Goal: Task Accomplishment & Management: Use online tool/utility

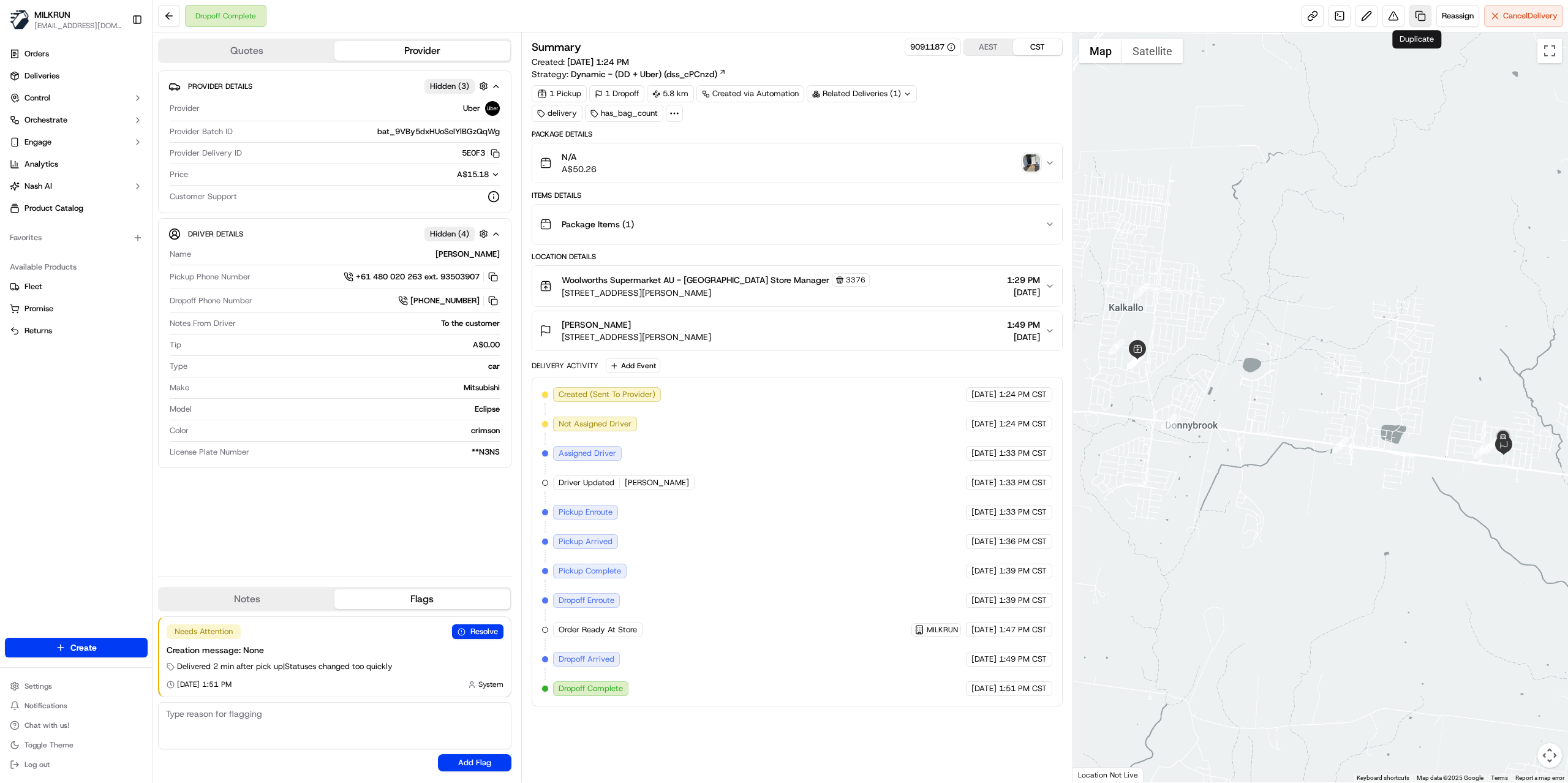
click at [1417, 15] on link at bounding box center [1421, 16] width 22 height 22
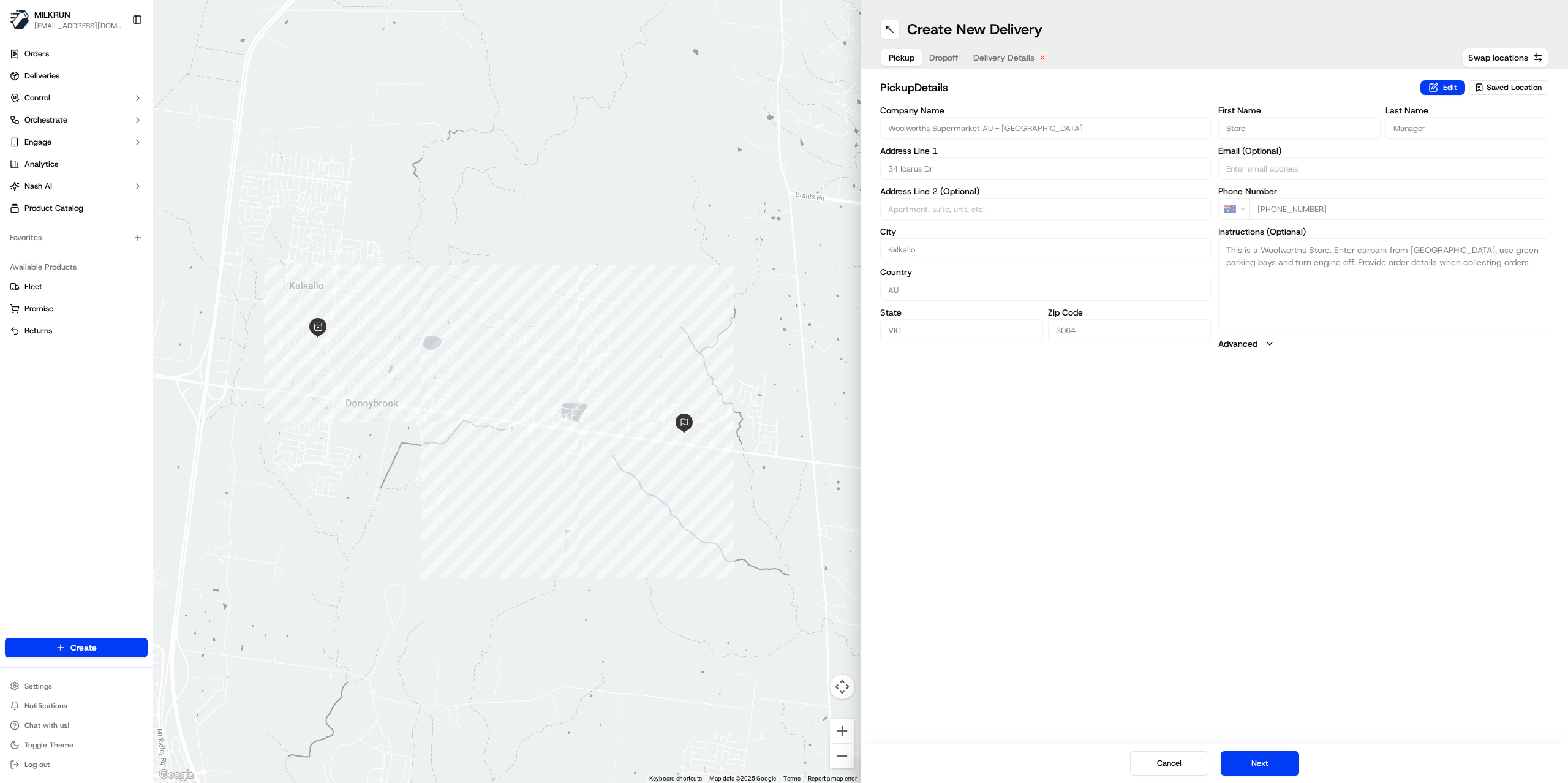
click at [1037, 59] on div "button" at bounding box center [1042, 58] width 11 height 11
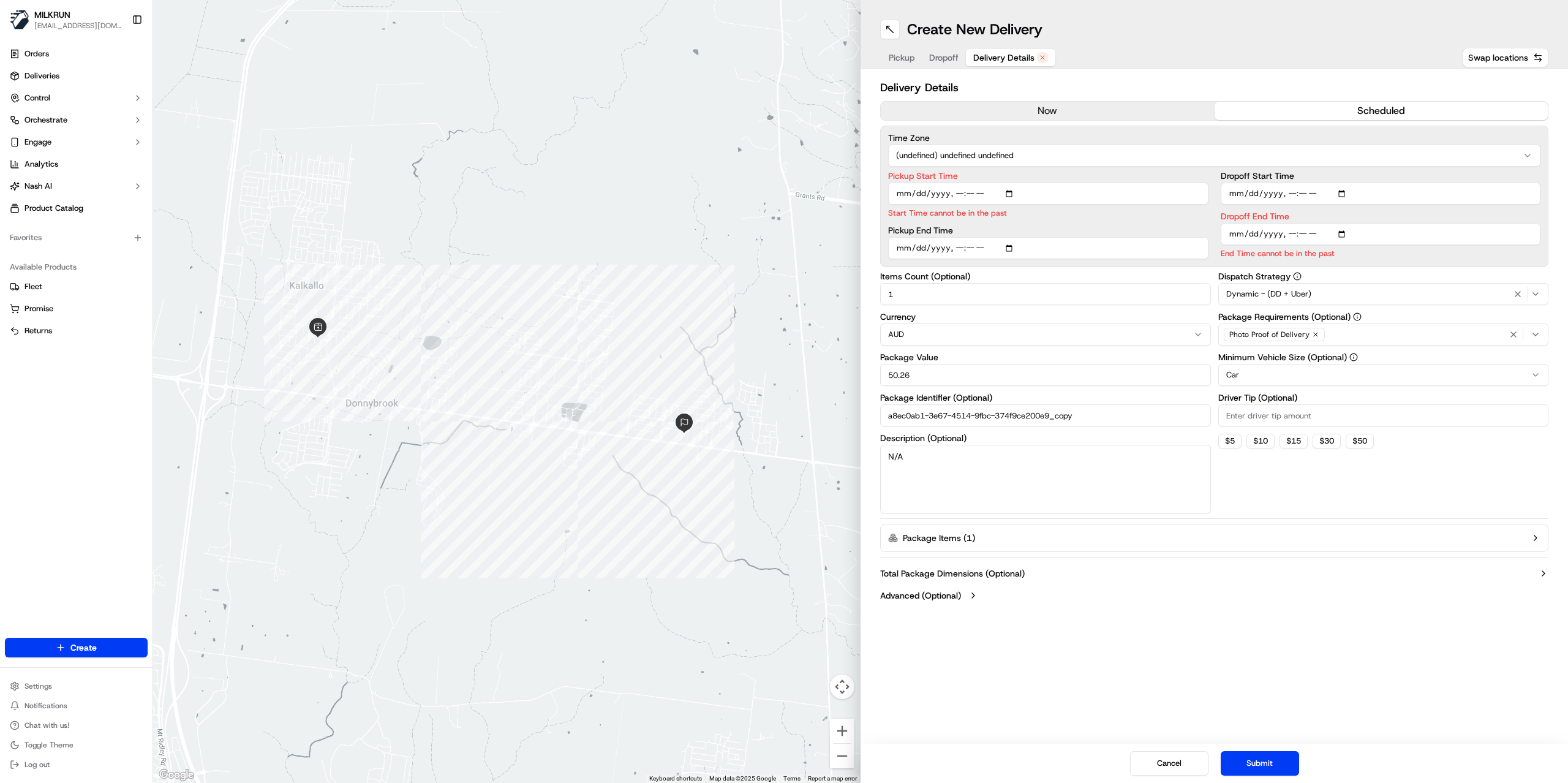
click at [1010, 104] on button "now" at bounding box center [1048, 111] width 334 height 18
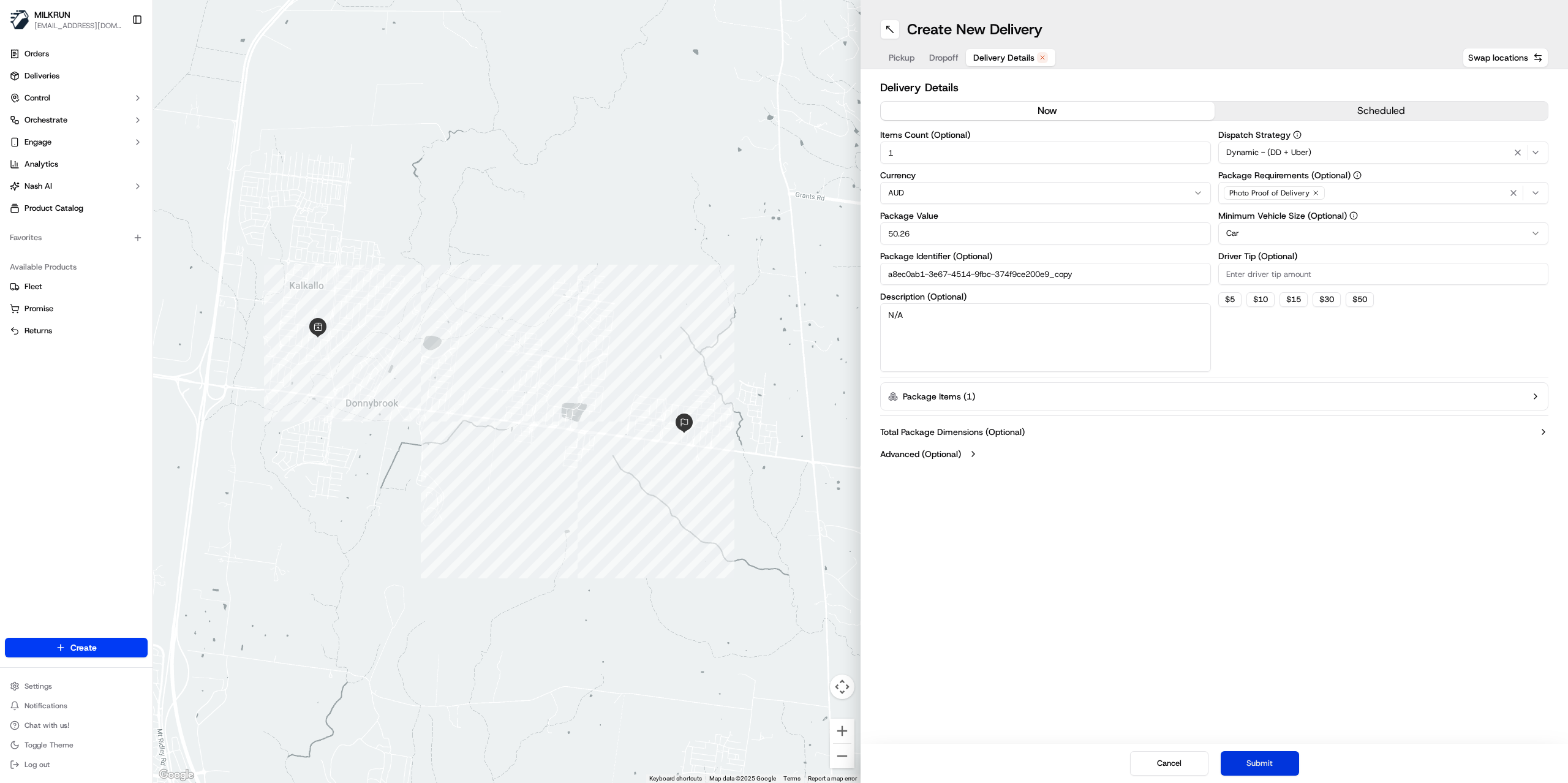
click at [1258, 769] on button "Submit" at bounding box center [1260, 763] width 79 height 24
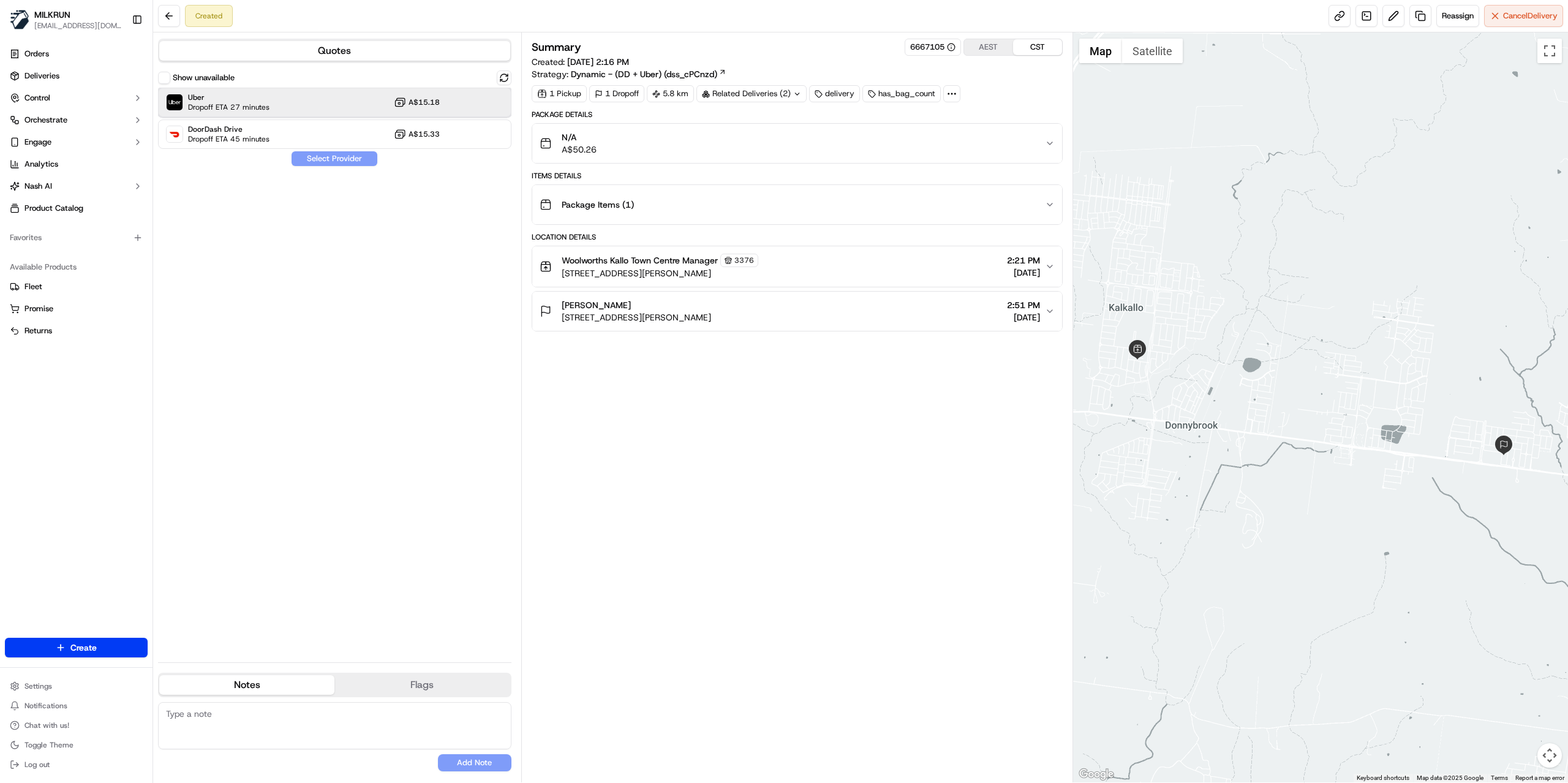
click at [295, 99] on div "Uber Dropoff ETA 27 minutes A$15.18" at bounding box center [334, 102] width 353 height 29
click at [321, 161] on button "Assign Provider" at bounding box center [334, 159] width 87 height 15
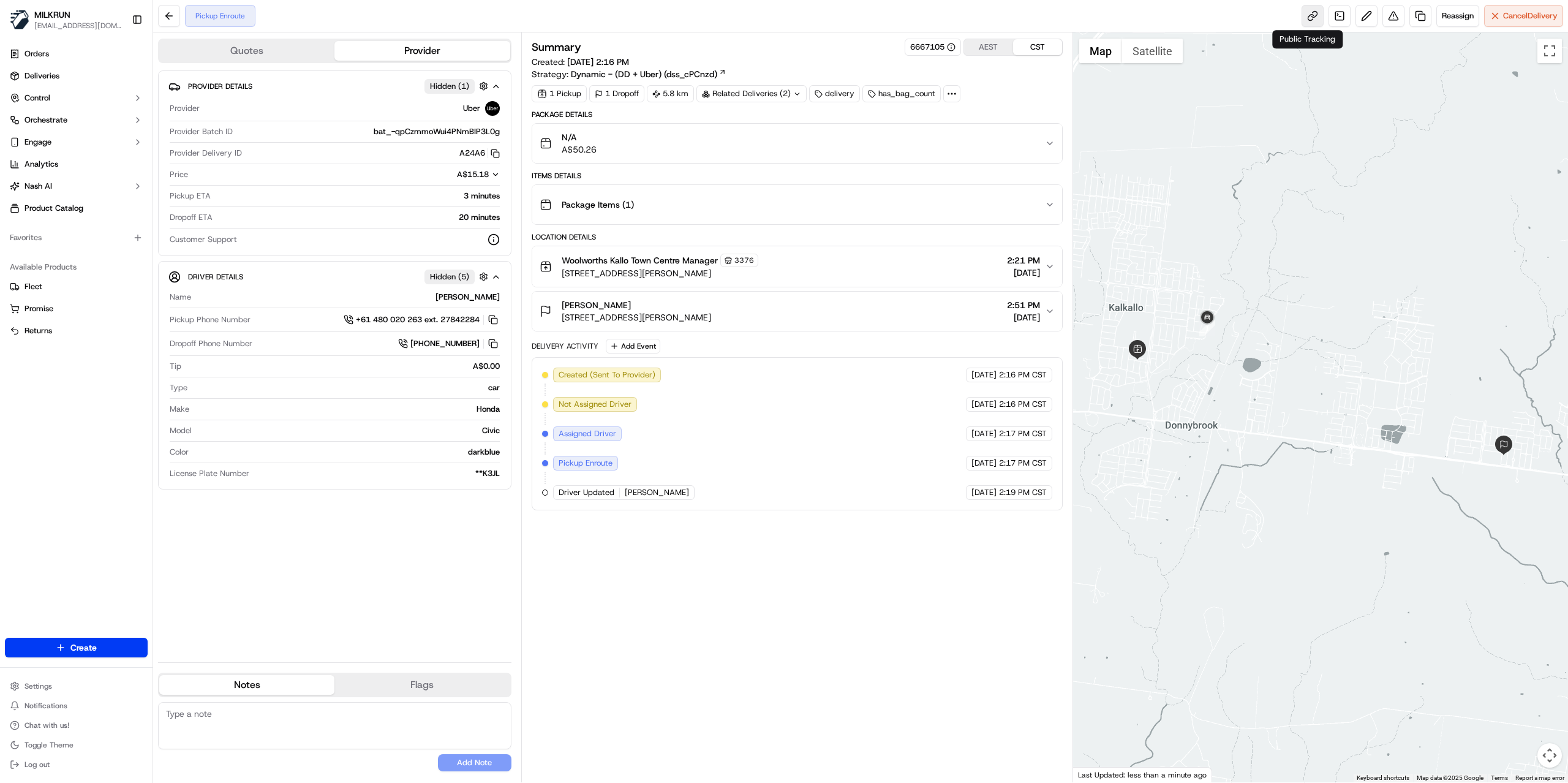
click at [1309, 20] on link at bounding box center [1313, 16] width 22 height 22
